Goal: Task Accomplishment & Management: Manage account settings

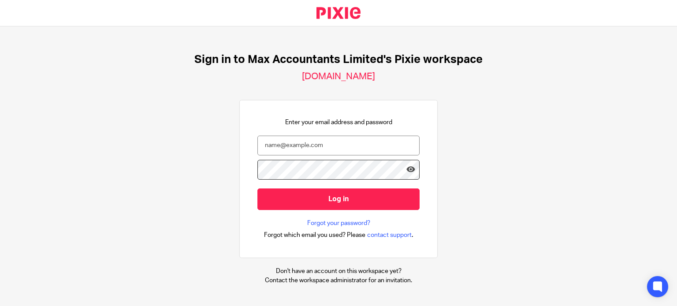
type input "[PERSON_NAME][EMAIL_ADDRESS][DOMAIN_NAME]"
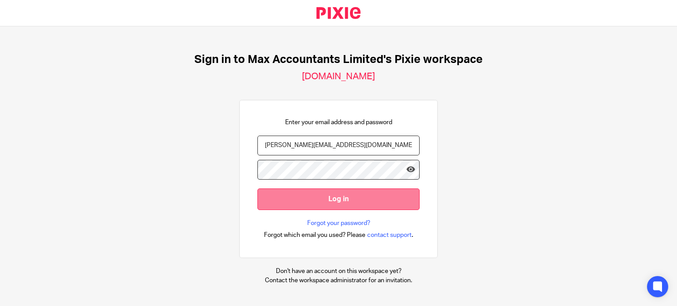
click at [293, 206] on input "Log in" at bounding box center [338, 200] width 162 height 22
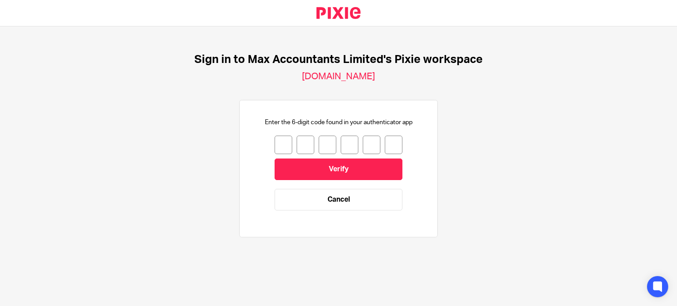
click at [280, 146] on input "number" at bounding box center [283, 145] width 18 height 19
type input "5"
type input "7"
type input "0"
type input "6"
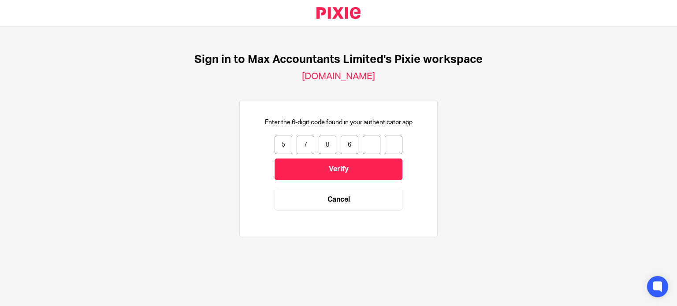
type input "4"
type input "3"
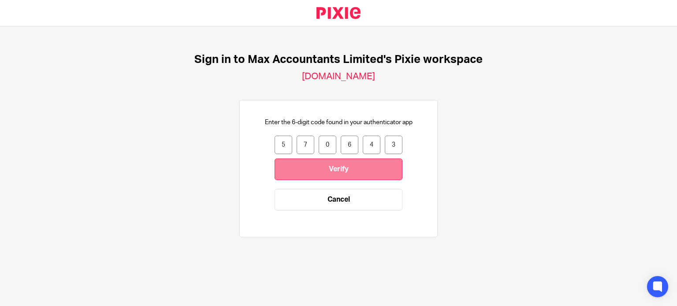
click at [293, 160] on input "Verify" at bounding box center [338, 170] width 128 height 22
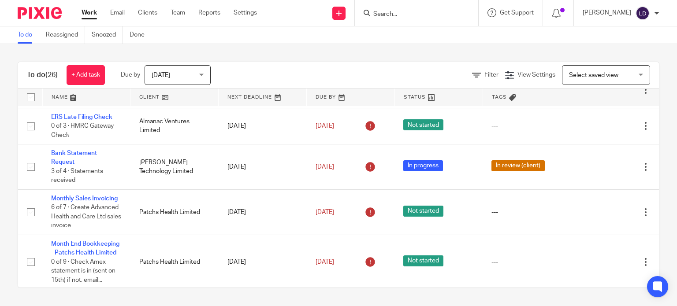
scroll to position [367, 0]
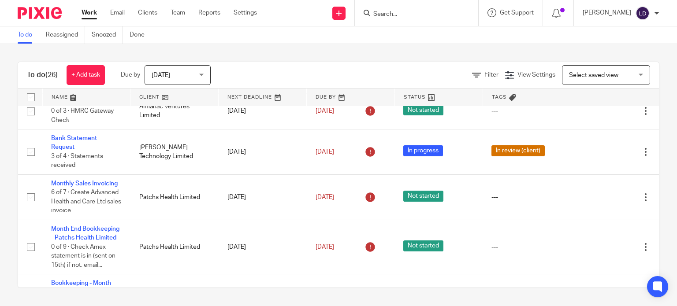
click at [157, 98] on link at bounding box center [174, 98] width 88 height 18
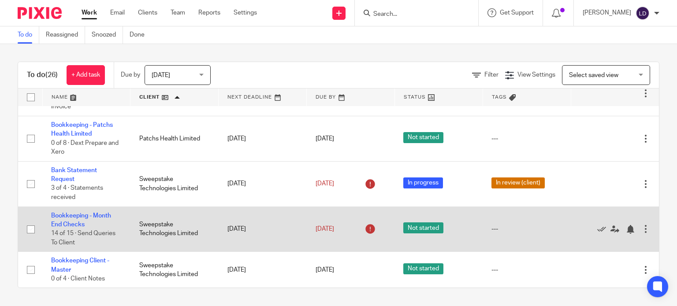
scroll to position [871, 0]
click at [100, 211] on td "Bookkeeping - Month End Checks 14 of 15 · Send Queries To Client" at bounding box center [86, 229] width 88 height 45
click at [102, 213] on link "Bookkeeping - Month End Checks" at bounding box center [81, 220] width 60 height 15
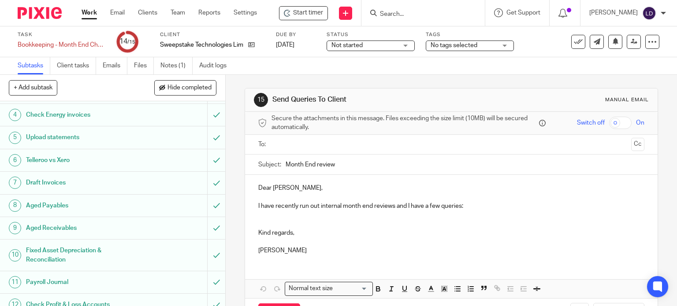
scroll to position [142, 0]
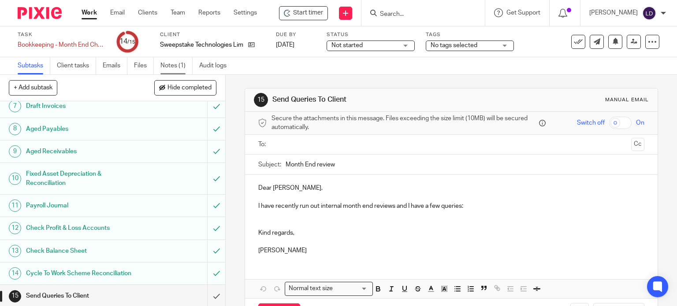
click at [187, 67] on link "Notes (1)" at bounding box center [176, 65] width 32 height 17
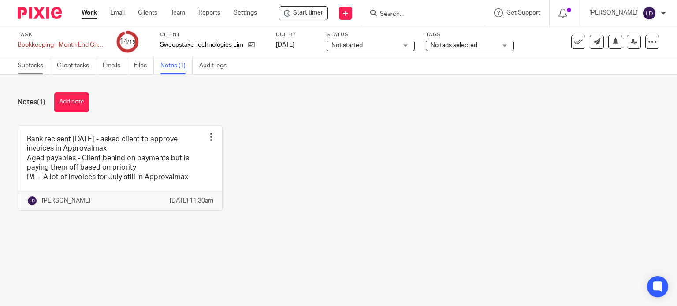
click at [38, 71] on link "Subtasks" at bounding box center [34, 65] width 33 height 17
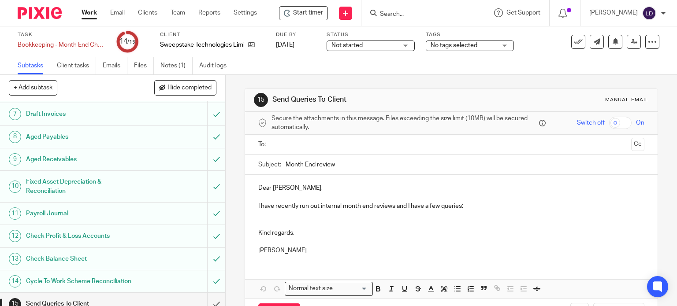
scroll to position [142, 0]
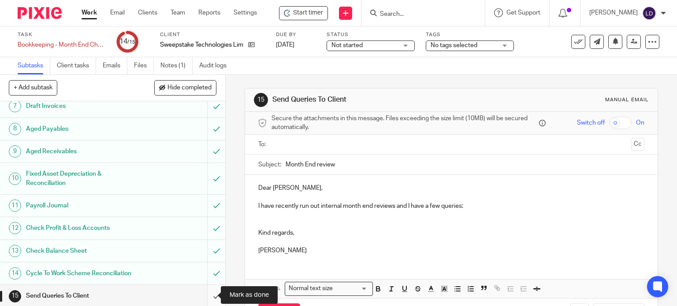
click at [211, 293] on input "submit" at bounding box center [112, 296] width 225 height 22
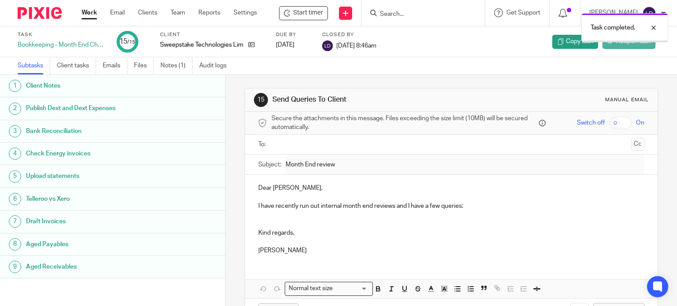
click at [622, 42] on span "Reopen task" at bounding box center [633, 41] width 34 height 9
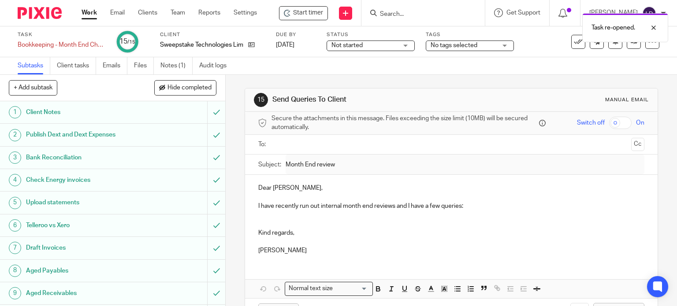
click at [83, 12] on link "Work" at bounding box center [89, 12] width 15 height 9
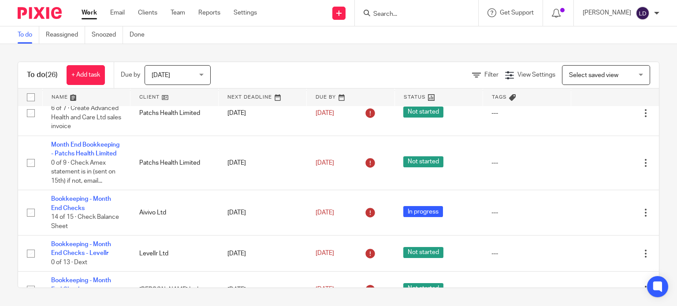
scroll to position [367, 0]
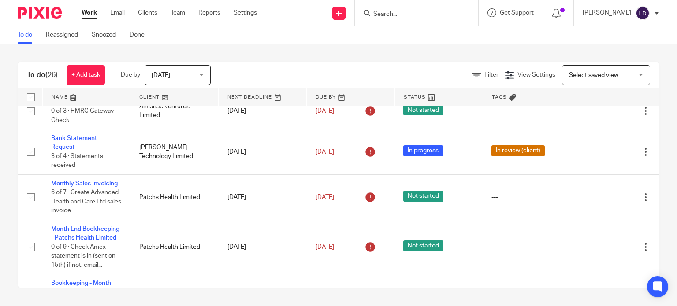
click at [148, 96] on link at bounding box center [174, 98] width 88 height 18
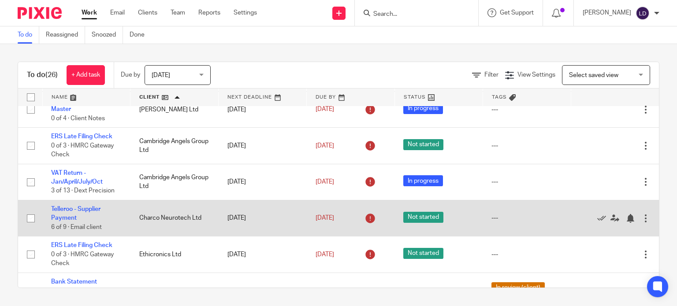
scroll to position [220, 0]
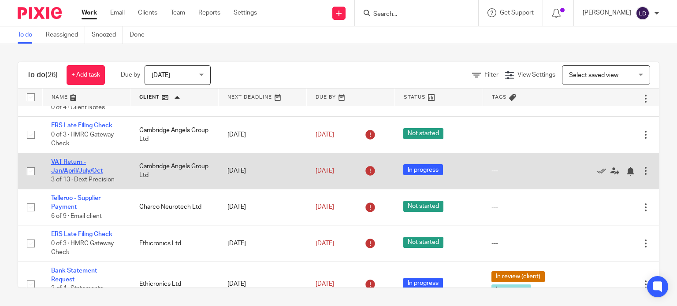
click at [80, 163] on link "VAT Return - Jan/April/July/Oct" at bounding box center [77, 166] width 52 height 15
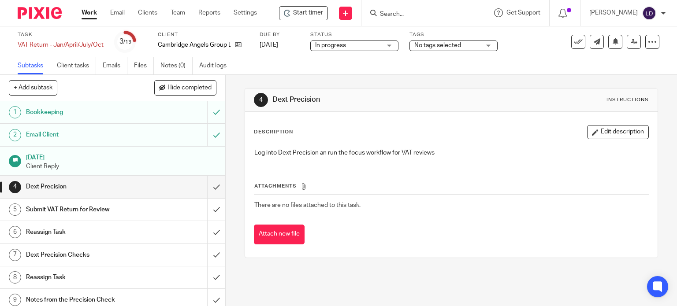
click at [309, 10] on span "Start timer" at bounding box center [308, 12] width 30 height 9
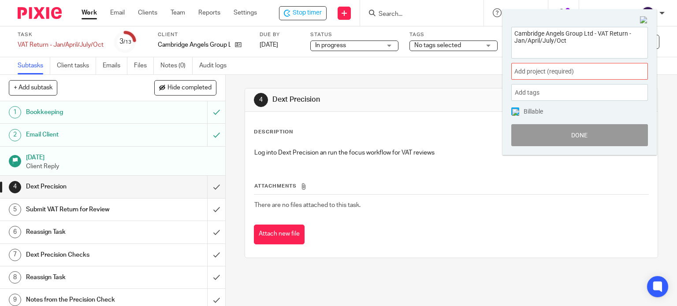
click at [562, 69] on span "Add project (required) :" at bounding box center [569, 71] width 111 height 9
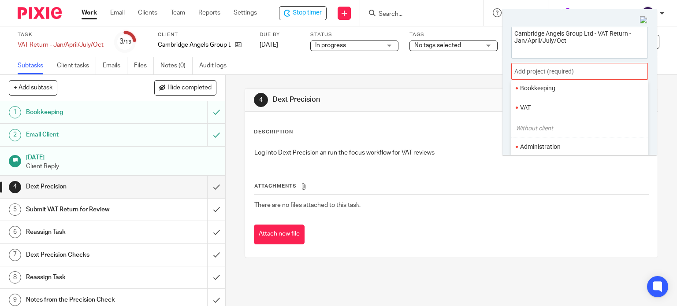
scroll to position [73, 0]
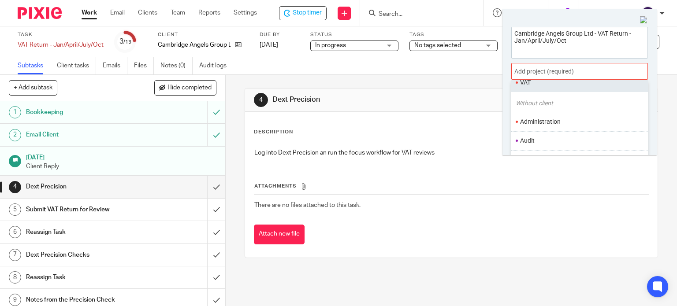
click at [525, 86] on ul "VAT" at bounding box center [579, 82] width 137 height 19
click at [525, 86] on li "VAT" at bounding box center [577, 82] width 115 height 9
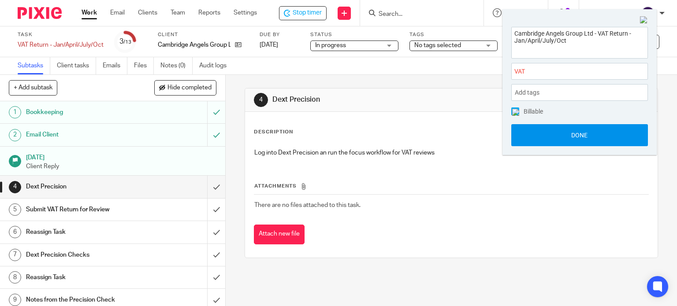
click at [552, 139] on button "Done" at bounding box center [579, 135] width 137 height 22
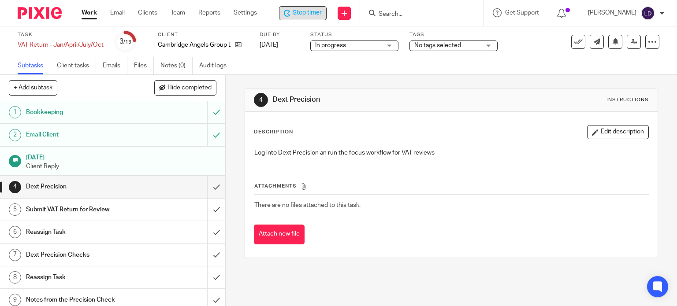
click at [311, 15] on span "Stop timer" at bounding box center [307, 12] width 29 height 9
click at [88, 15] on link "Work" at bounding box center [89, 12] width 15 height 9
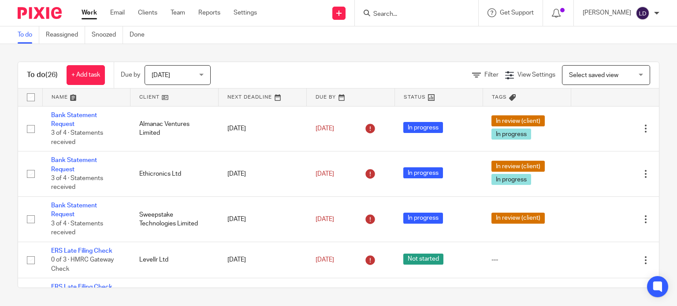
click at [137, 96] on link at bounding box center [174, 98] width 88 height 18
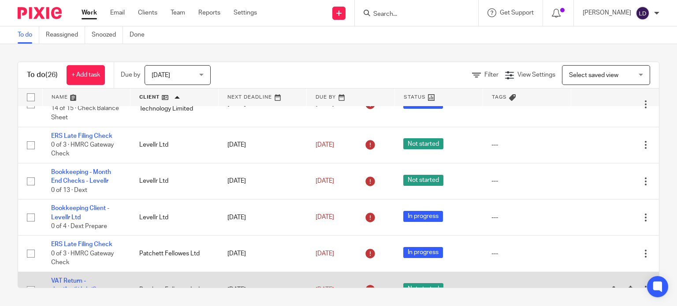
scroll to position [503, 0]
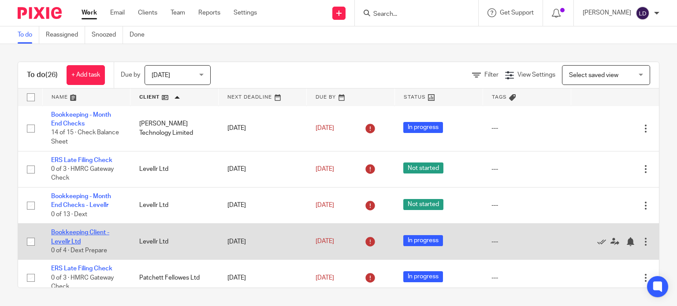
click at [83, 237] on link "Bookkeeping Client - Levellr Ltd" at bounding box center [80, 237] width 58 height 15
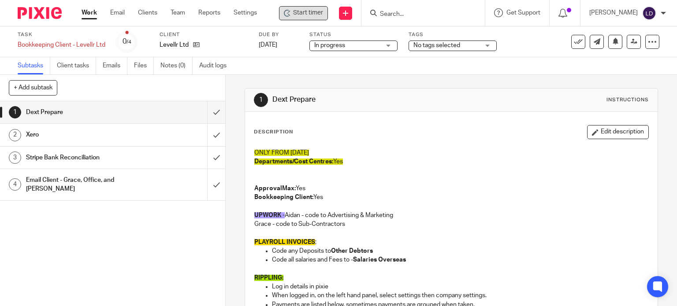
click at [302, 17] on span "Start timer" at bounding box center [308, 12] width 30 height 9
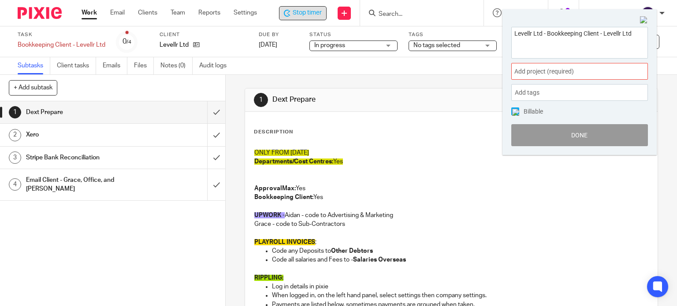
click at [570, 72] on span "Add project (required) :" at bounding box center [569, 71] width 111 height 9
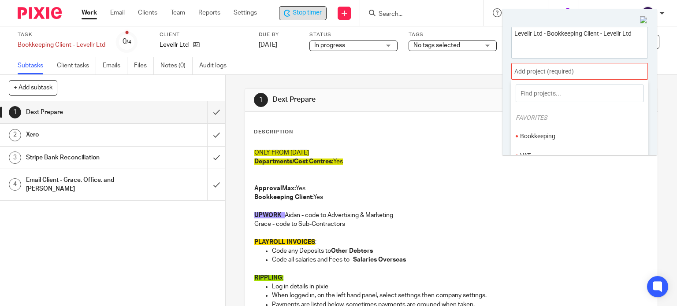
click at [542, 133] on li "Bookkeeping" at bounding box center [577, 136] width 115 height 9
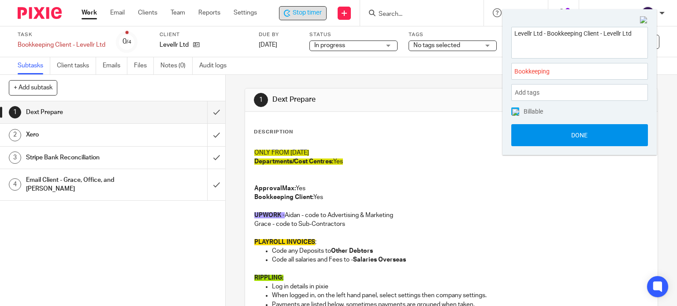
click at [542, 136] on button "Done" at bounding box center [579, 135] width 137 height 22
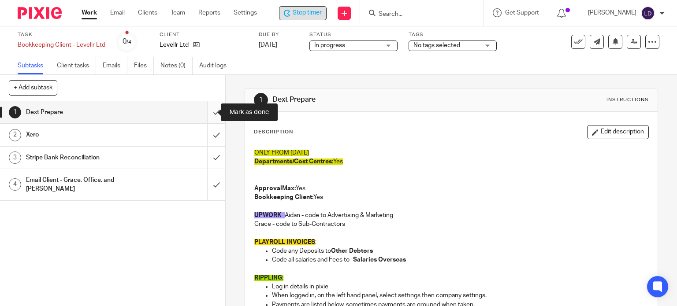
click at [213, 111] on input "submit" at bounding box center [112, 112] width 225 height 22
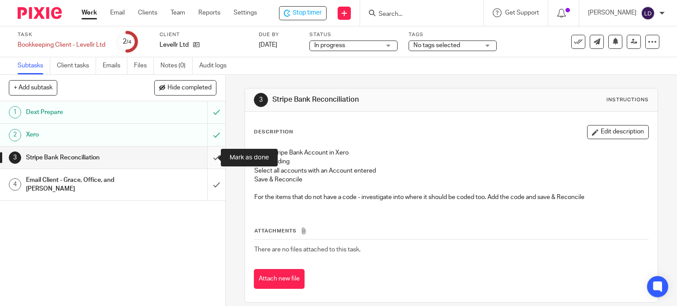
click at [203, 153] on input "submit" at bounding box center [112, 158] width 225 height 22
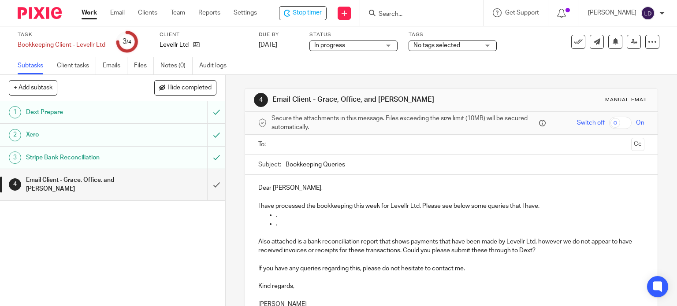
click at [201, 51] on div "Client Levellr Ltd" at bounding box center [203, 41] width 88 height 21
click at [195, 45] on icon at bounding box center [196, 44] width 7 height 7
click at [281, 142] on input "text" at bounding box center [450, 145] width 353 height 10
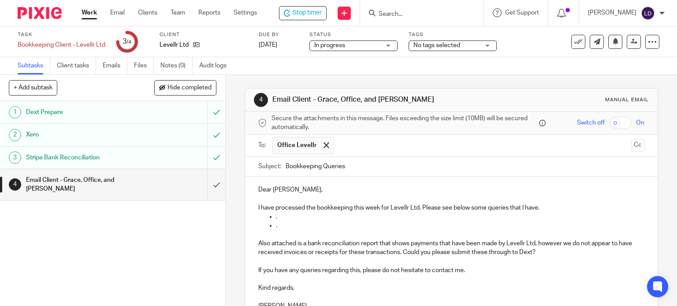
click at [354, 149] on input "text" at bounding box center [482, 145] width 289 height 17
click at [418, 148] on input "text" at bounding box center [519, 145] width 215 height 17
drag, startPoint x: 282, startPoint y: 192, endPoint x: 231, endPoint y: 191, distance: 50.2
click at [245, 192] on div "4 Email Client - Grace, Office, and Rahul Manual email Secure the attachments i…" at bounding box center [452, 235] width 414 height 295
click at [541, 209] on p "I have processed the bookkeeping this week for Levellr Ltd. Please see below so…" at bounding box center [451, 208] width 386 height 9
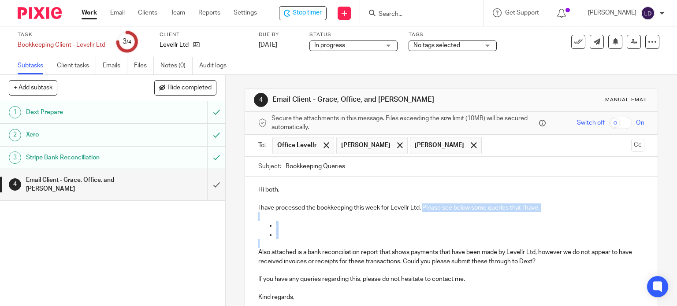
drag, startPoint x: 315, startPoint y: 242, endPoint x: 419, endPoint y: 210, distance: 109.3
click at [419, 210] on div "Hi both, I have processed the bookkeeping this week for Levellr Ltd. Please see…" at bounding box center [451, 251] width 413 height 149
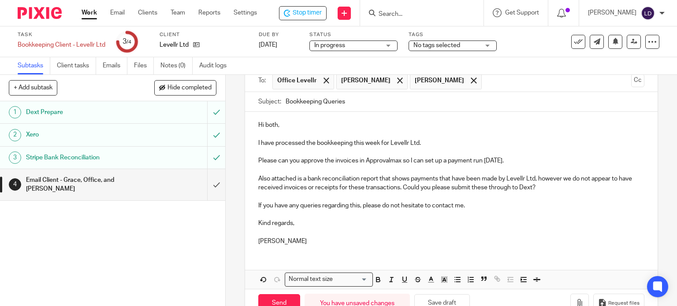
scroll to position [88, 0]
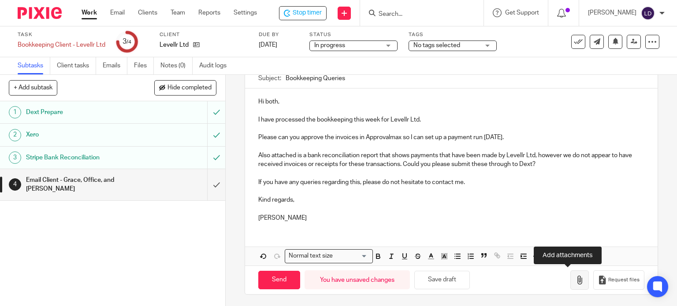
click at [575, 279] on icon "button" at bounding box center [579, 280] width 9 height 9
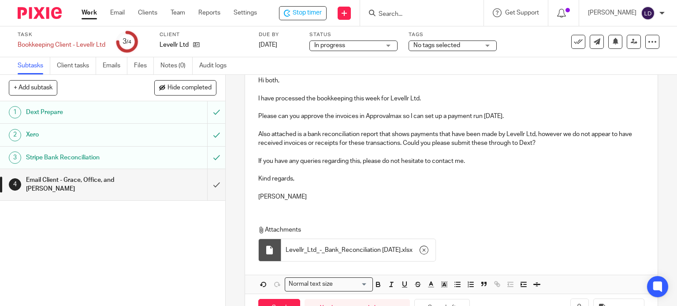
scroll to position [138, 0]
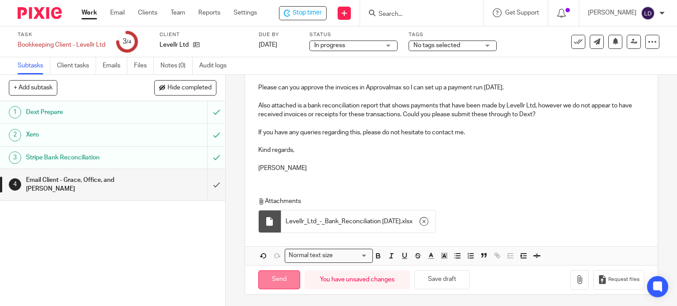
click at [272, 285] on input "Send" at bounding box center [279, 280] width 42 height 19
type input "Sent"
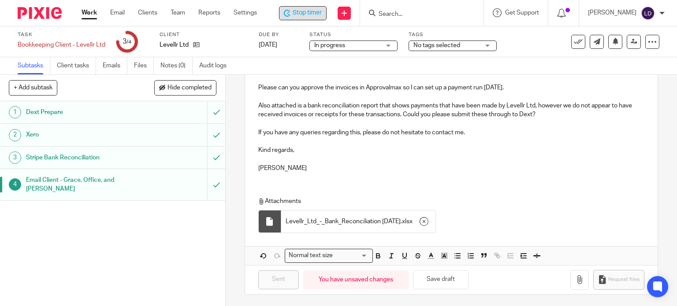
click at [301, 9] on span "Stop timer" at bounding box center [307, 12] width 29 height 9
click at [87, 14] on link "Work" at bounding box center [89, 12] width 15 height 9
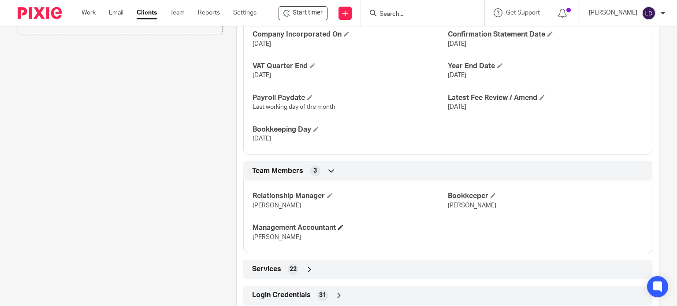
scroll to position [611, 0]
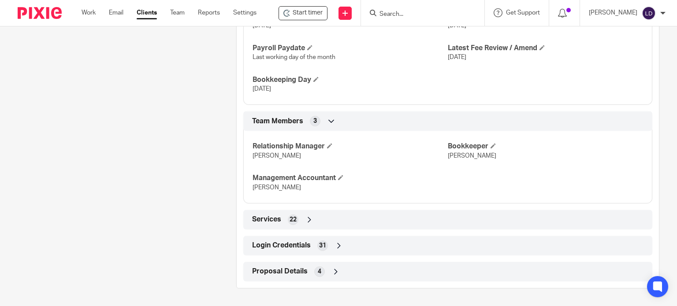
click at [337, 248] on icon at bounding box center [338, 245] width 9 height 9
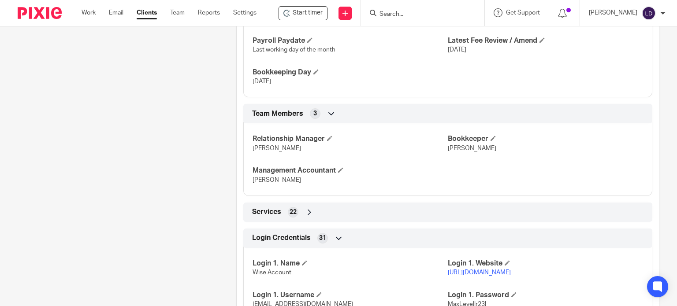
scroll to position [1105, 0]
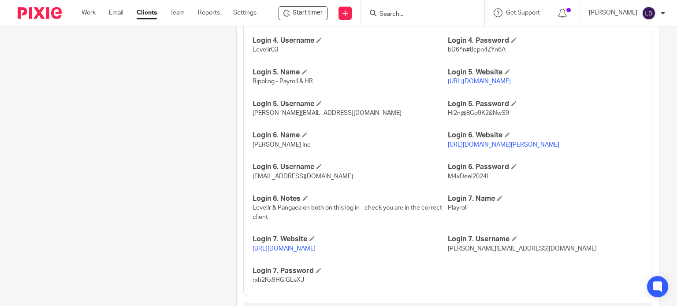
click at [497, 148] on link "[URL][DOMAIN_NAME][PERSON_NAME]" at bounding box center [503, 145] width 111 height 6
click at [283, 180] on span "[EMAIL_ADDRESS][DOMAIN_NAME]" at bounding box center [302, 177] width 100 height 6
copy p "[EMAIL_ADDRESS][DOMAIN_NAME]"
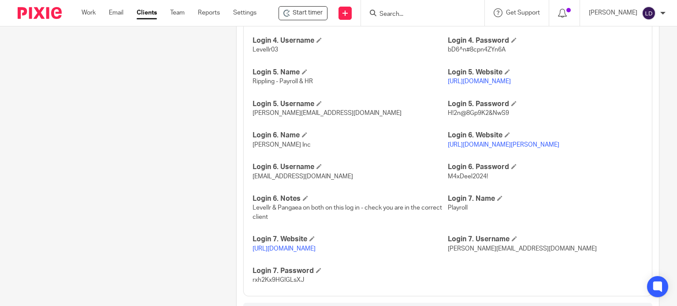
scroll to position [802, 0]
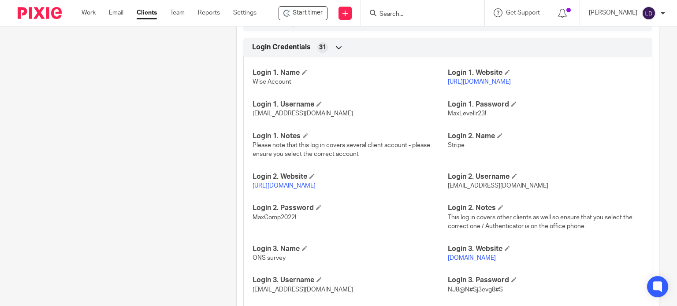
click at [488, 189] on span "[EMAIL_ADDRESS][DOMAIN_NAME]" at bounding box center [498, 186] width 100 height 6
click at [486, 189] on span "[EMAIL_ADDRESS][DOMAIN_NAME]" at bounding box center [498, 186] width 100 height 6
click at [483, 189] on span "[EMAIL_ADDRESS][DOMAIN_NAME]" at bounding box center [498, 186] width 100 height 6
click at [508, 189] on span "[EMAIL_ADDRESS][DOMAIN_NAME]" at bounding box center [498, 186] width 100 height 6
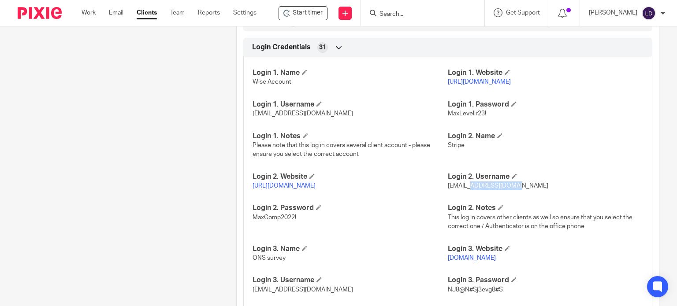
click at [508, 189] on span "[EMAIL_ADDRESS][DOMAIN_NAME]" at bounding box center [498, 186] width 100 height 6
click at [508, 189] on span "helenc@maxaccountants.co.uk" at bounding box center [498, 186] width 100 height 6
copy p "helenc@maxaccountants.co.uk"
click at [280, 221] on span "MaxComp2022!" at bounding box center [274, 218] width 44 height 6
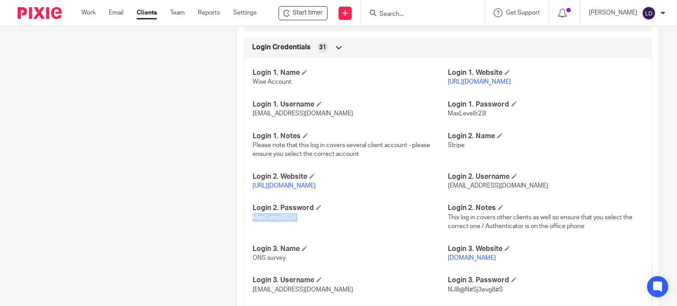
click at [280, 221] on span "MaxComp2022!" at bounding box center [274, 218] width 44 height 6
copy p "MaxComp2022!"
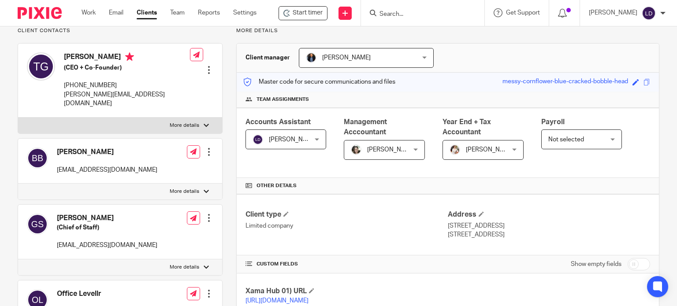
scroll to position [0, 0]
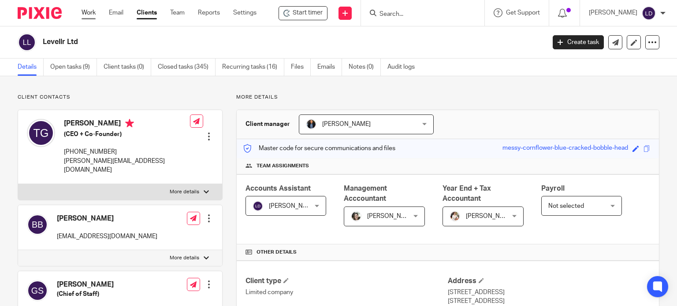
click at [95, 14] on link "Work" at bounding box center [89, 12] width 14 height 9
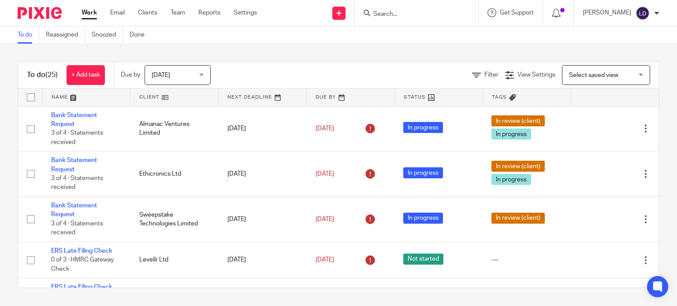
click at [157, 95] on link at bounding box center [174, 98] width 88 height 18
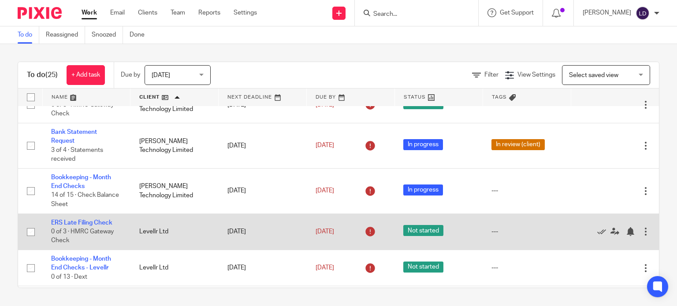
scroll to position [514, 0]
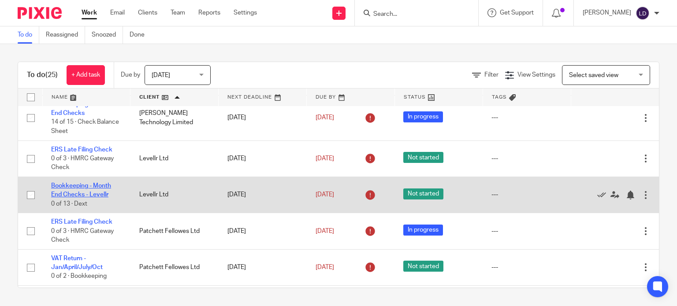
click at [88, 190] on link "Bookkeeping - Month End Checks - Levellr" at bounding box center [81, 190] width 60 height 15
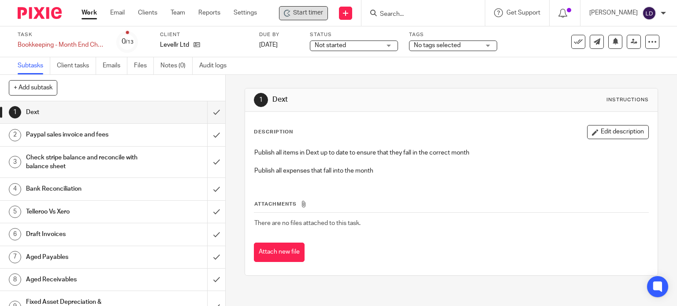
click at [293, 14] on div "Start timer" at bounding box center [303, 12] width 39 height 9
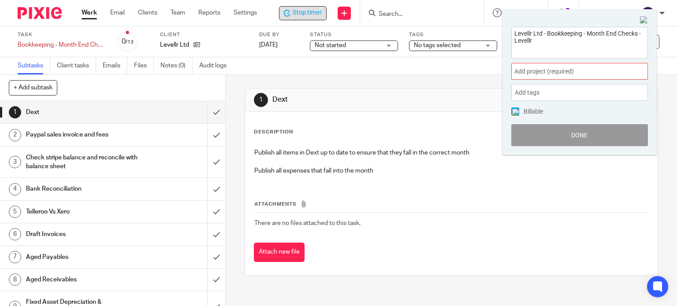
click at [535, 67] on span "Add project (required) :" at bounding box center [569, 71] width 111 height 9
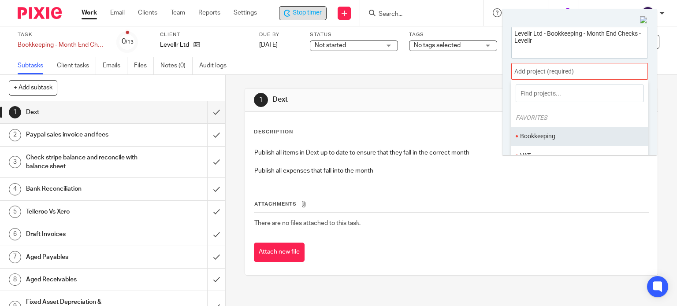
click at [560, 133] on li "Bookkeeping" at bounding box center [577, 136] width 115 height 9
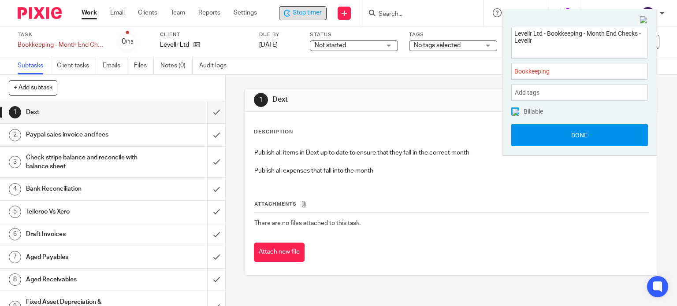
click at [560, 136] on button "Done" at bounding box center [579, 135] width 137 height 22
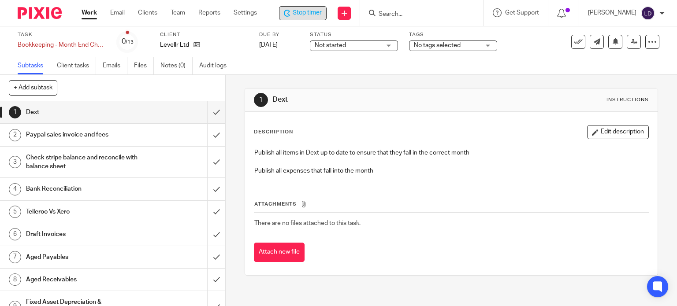
click at [352, 47] on span "Not started" at bounding box center [348, 45] width 66 height 9
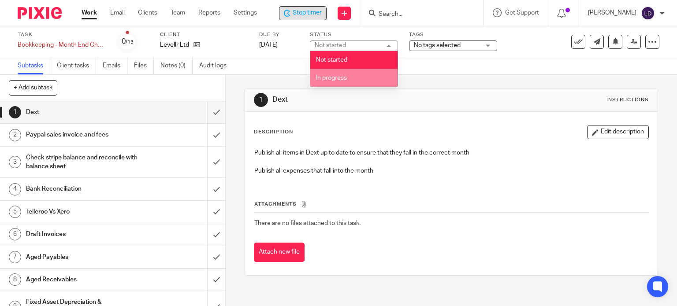
click at [357, 77] on li "In progress" at bounding box center [353, 78] width 87 height 18
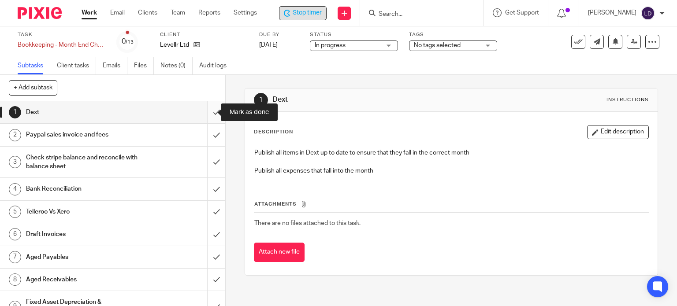
click at [205, 114] on input "submit" at bounding box center [112, 112] width 225 height 22
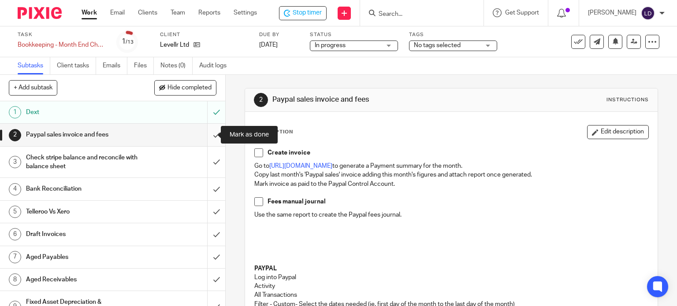
click at [212, 134] on input "submit" at bounding box center [112, 135] width 225 height 22
click at [170, 64] on link "Notes (0)" at bounding box center [176, 65] width 32 height 17
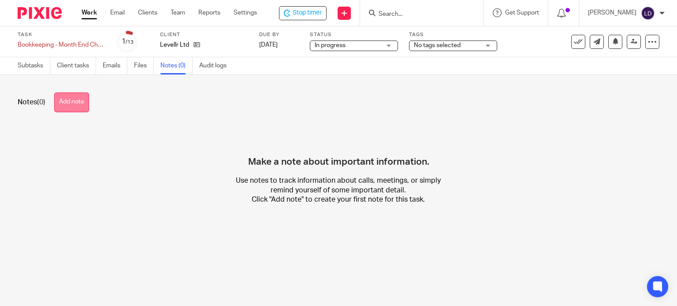
click at [88, 107] on button "Add note" at bounding box center [71, 103] width 35 height 20
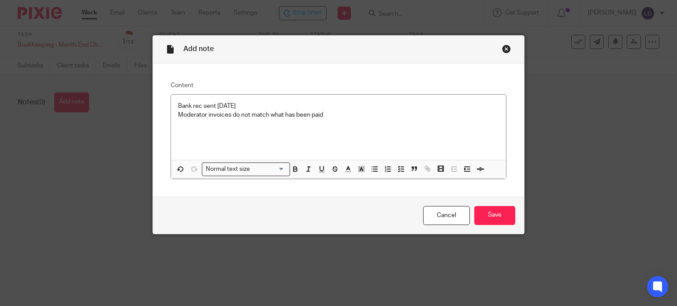
click at [180, 125] on p at bounding box center [338, 123] width 321 height 9
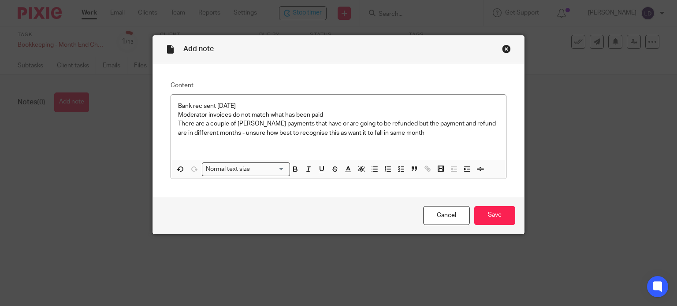
click at [294, 144] on p at bounding box center [338, 141] width 321 height 9
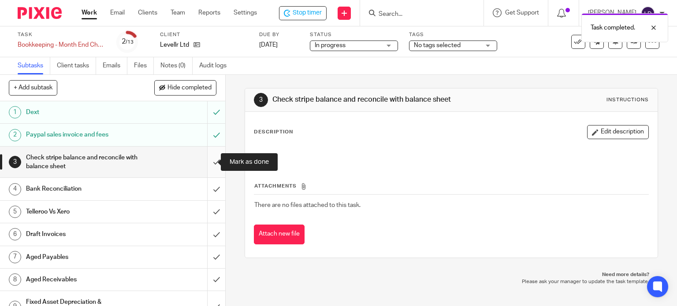
click at [215, 162] on input "submit" at bounding box center [112, 162] width 225 height 31
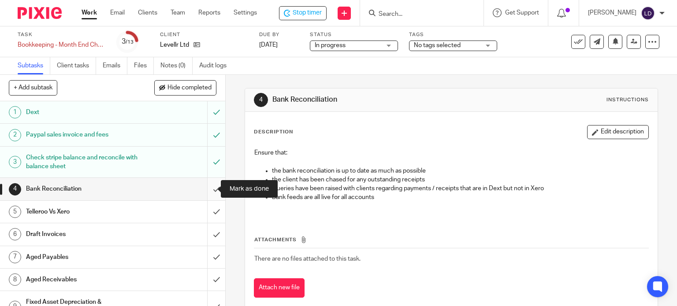
click at [204, 187] on input "submit" at bounding box center [112, 189] width 225 height 22
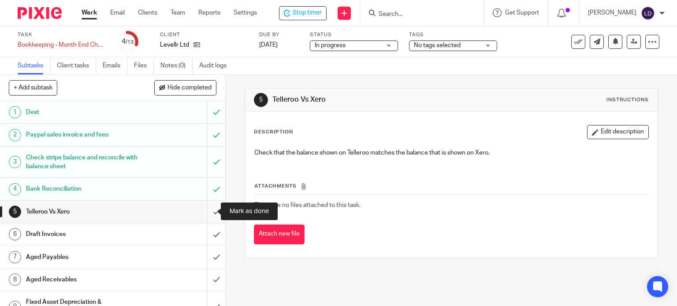
click at [208, 201] on input "submit" at bounding box center [112, 212] width 225 height 22
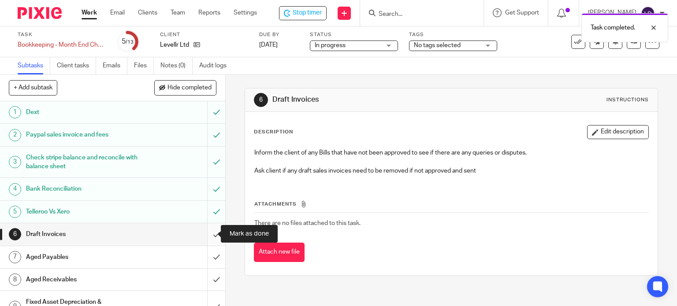
click at [213, 237] on input "submit" at bounding box center [112, 234] width 225 height 22
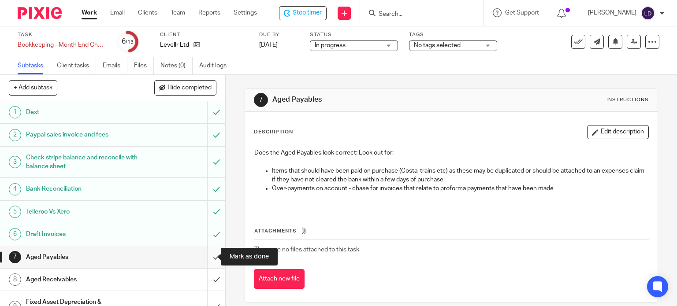
click at [213, 256] on input "submit" at bounding box center [112, 257] width 225 height 22
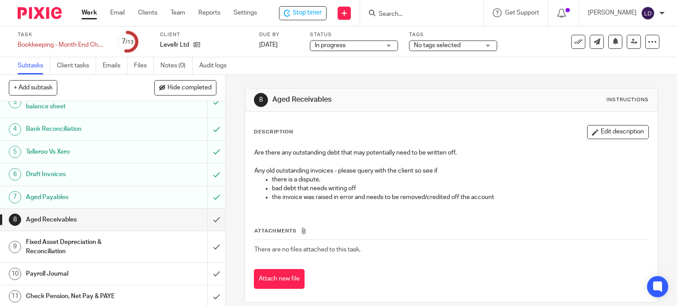
scroll to position [73, 0]
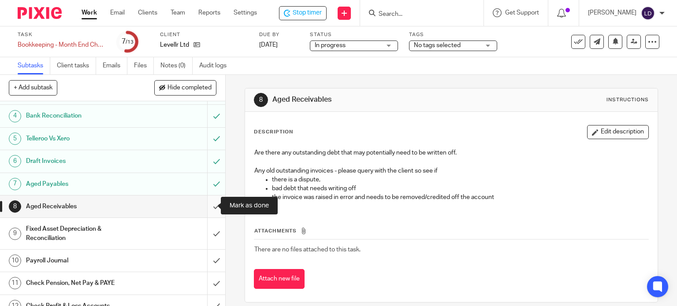
click at [214, 202] on input "submit" at bounding box center [112, 207] width 225 height 22
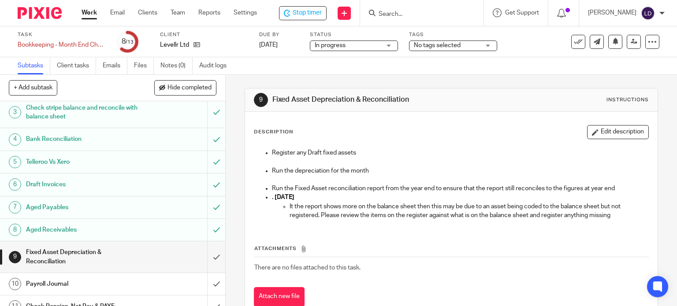
scroll to position [73, 0]
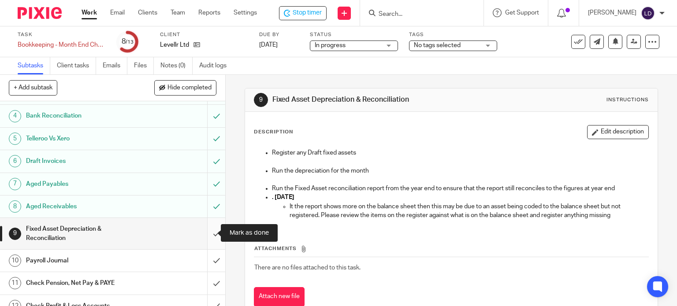
click at [210, 232] on input "submit" at bounding box center [112, 233] width 225 height 31
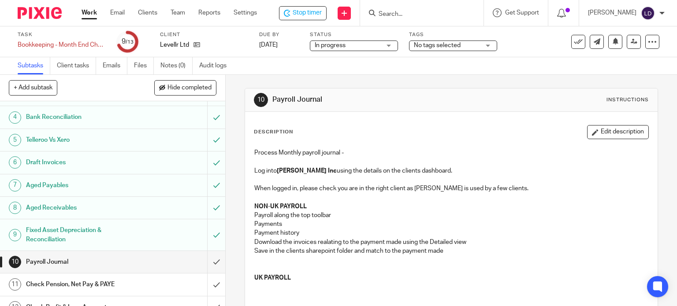
scroll to position [106, 0]
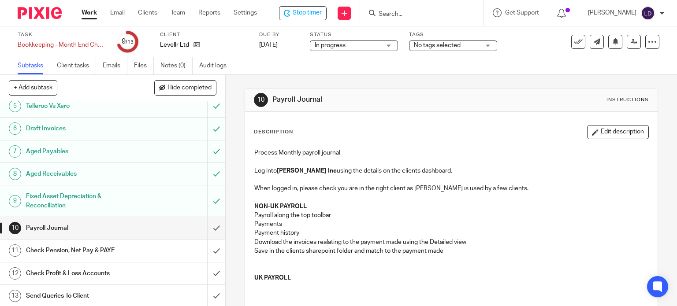
click at [16, 165] on link "8 Aged Receivables" at bounding box center [103, 174] width 207 height 22
